Goal: Navigation & Orientation: Find specific page/section

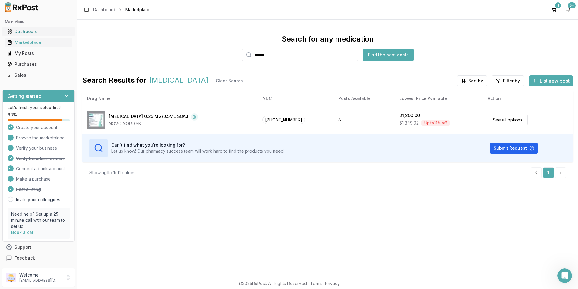
click at [25, 32] on div "Dashboard" at bounding box center [38, 31] width 63 height 6
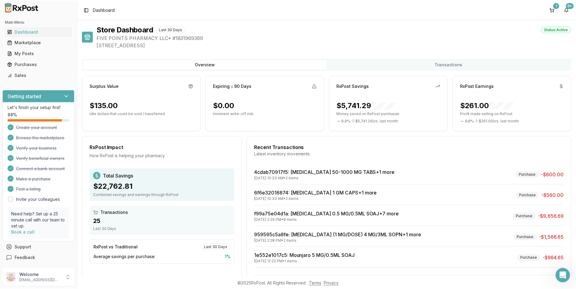
scroll to position [25, 0]
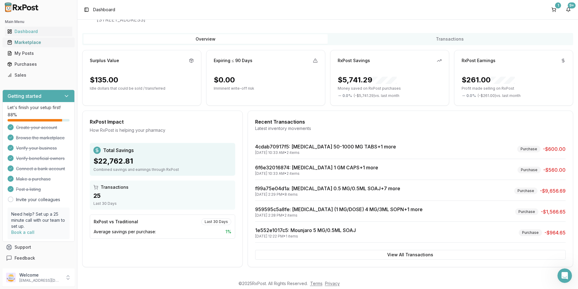
click at [23, 42] on div "Marketplace" at bounding box center [38, 42] width 63 height 6
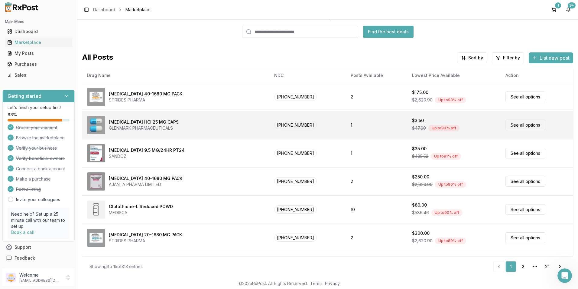
scroll to position [23, 0]
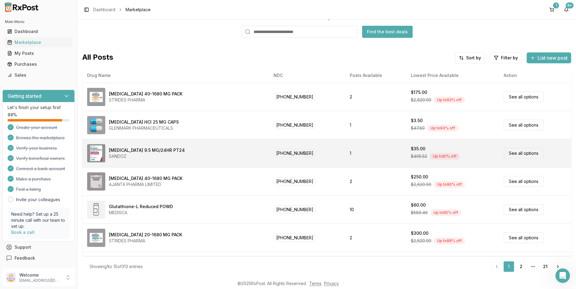
click at [144, 152] on div "[MEDICAL_DATA] 9.5 MG/24HR PT24" at bounding box center [147, 150] width 76 height 6
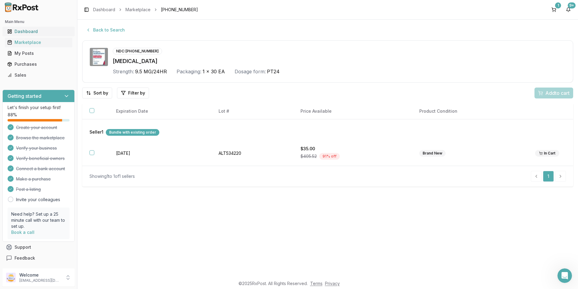
click at [29, 30] on div "Dashboard" at bounding box center [38, 31] width 63 height 6
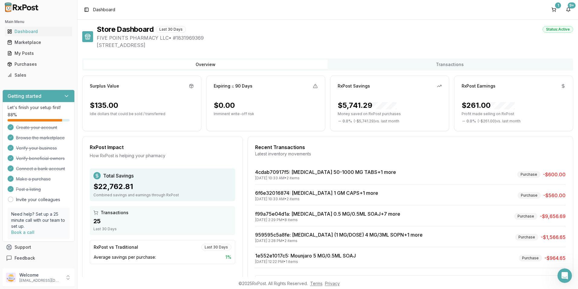
scroll to position [25, 0]
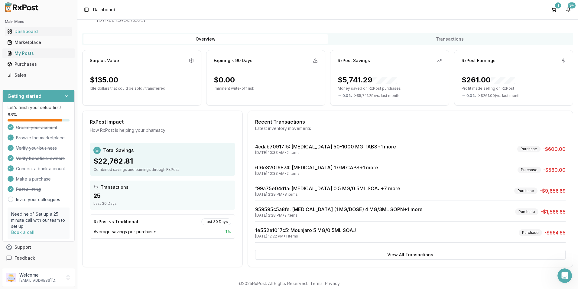
click at [26, 50] on link "My Posts" at bounding box center [38, 53] width 67 height 11
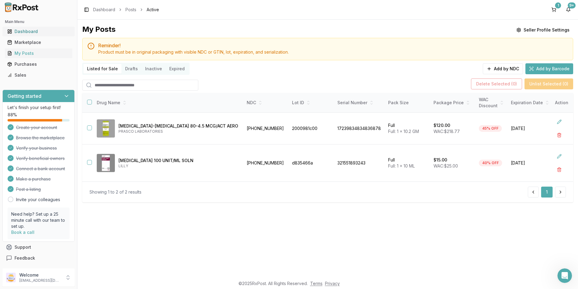
click at [31, 32] on div "Dashboard" at bounding box center [38, 31] width 63 height 6
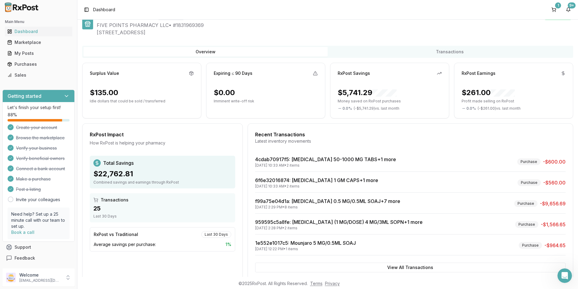
scroll to position [25, 0]
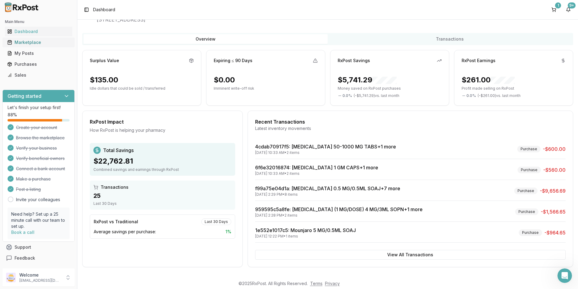
click at [25, 40] on div "Marketplace" at bounding box center [38, 42] width 63 height 6
